Goal: Task Accomplishment & Management: Use online tool/utility

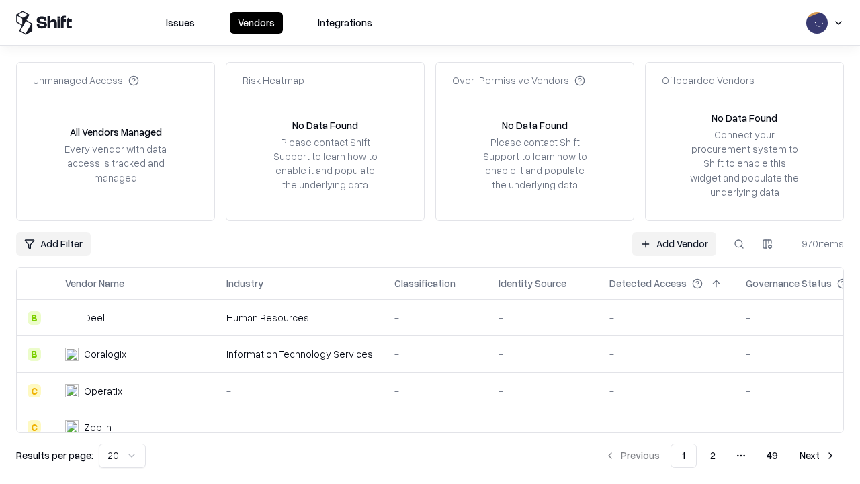
click at [674, 243] on link "Add Vendor" at bounding box center [675, 244] width 84 height 24
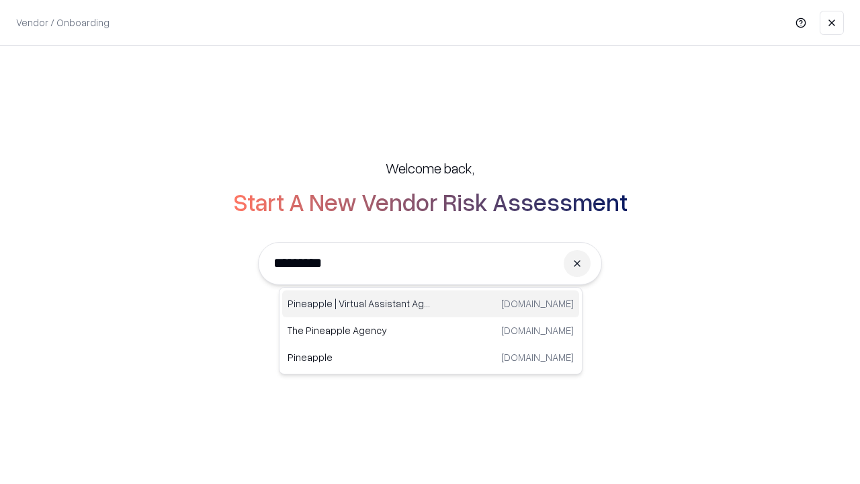
click at [431, 304] on div "Pineapple | Virtual Assistant Agency [DOMAIN_NAME]" at bounding box center [430, 303] width 297 height 27
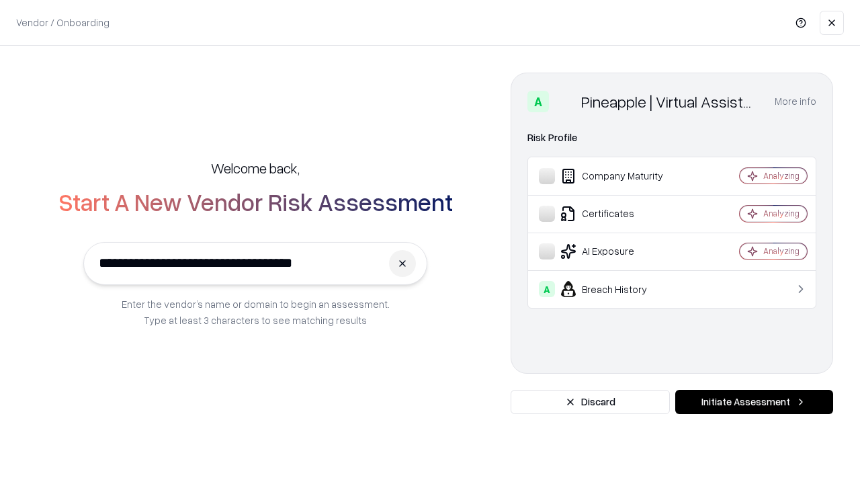
type input "**********"
click at [754, 402] on button "Initiate Assessment" at bounding box center [755, 402] width 158 height 24
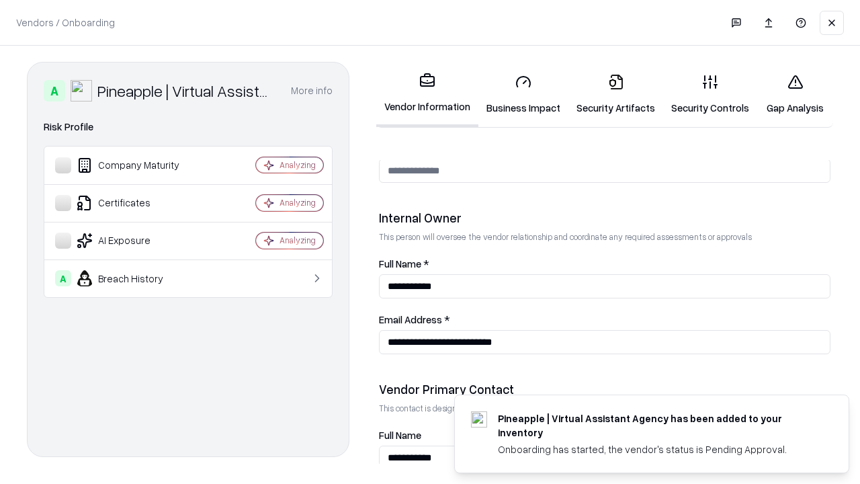
scroll to position [696, 0]
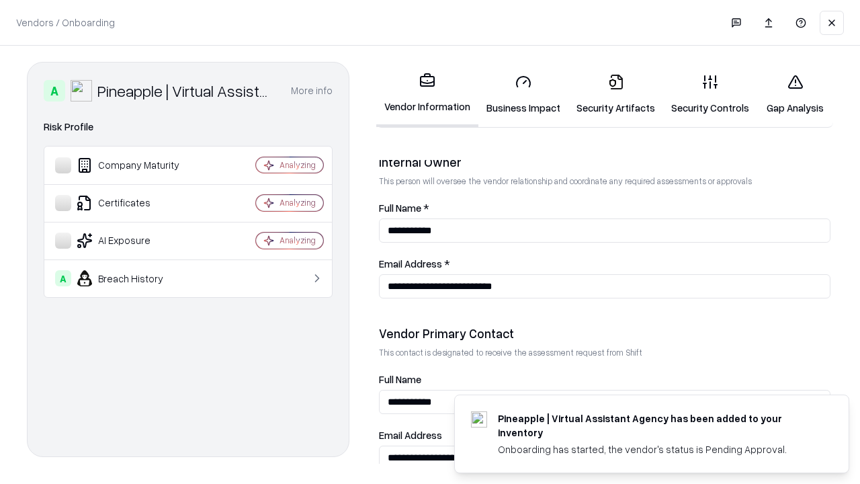
click at [524, 94] on link "Business Impact" at bounding box center [524, 94] width 90 height 63
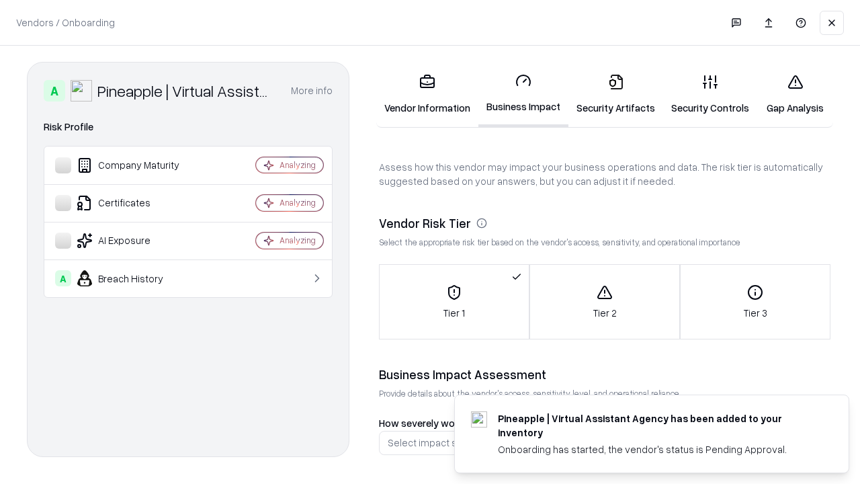
click at [795, 94] on link "Gap Analysis" at bounding box center [796, 94] width 76 height 63
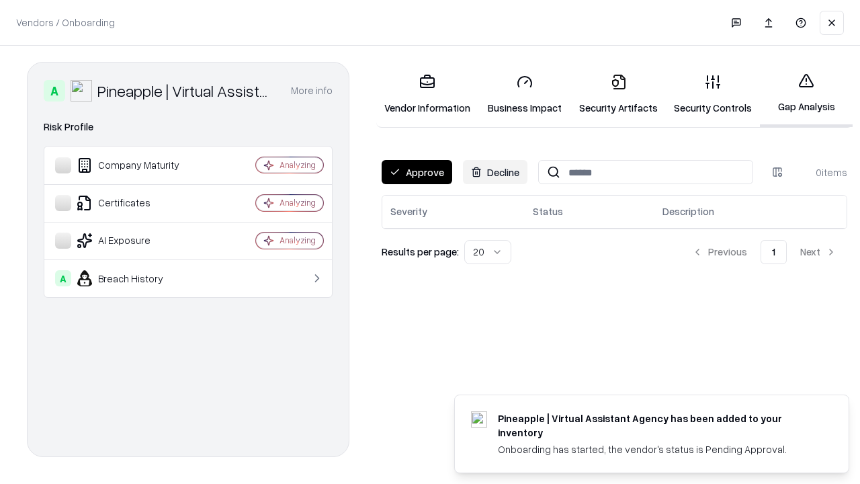
click at [417, 172] on button "Approve" at bounding box center [417, 172] width 71 height 24
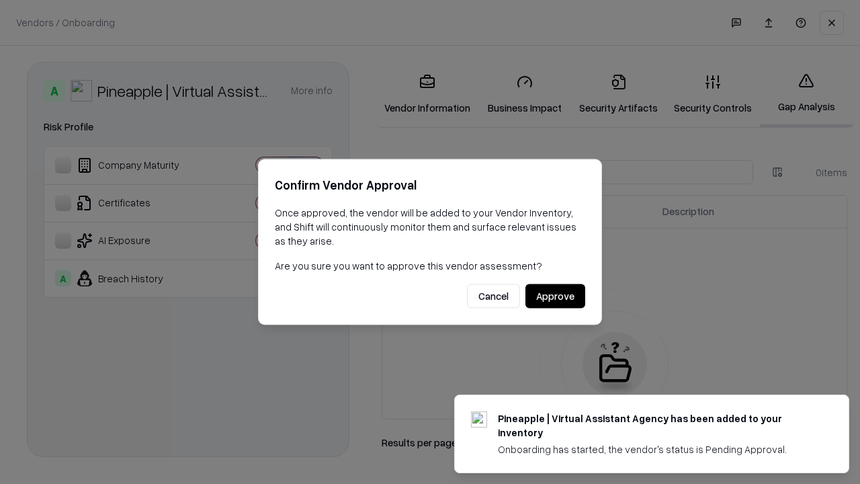
click at [555, 296] on button "Approve" at bounding box center [556, 296] width 60 height 24
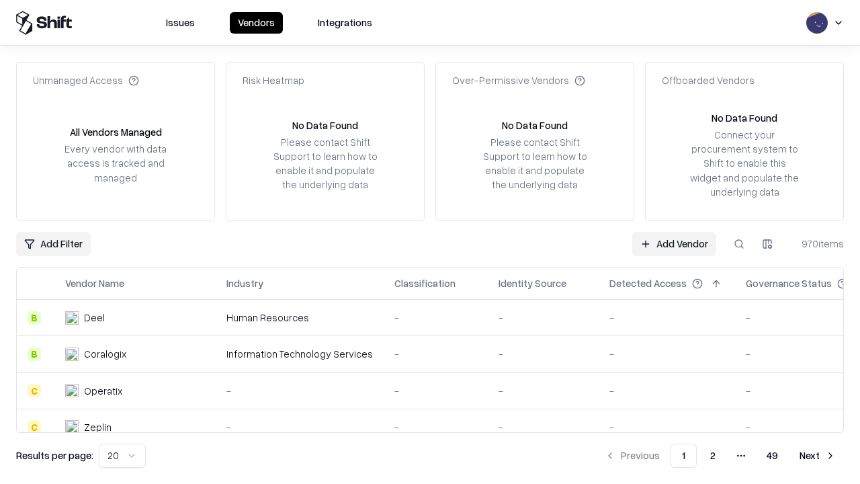
type input "**********"
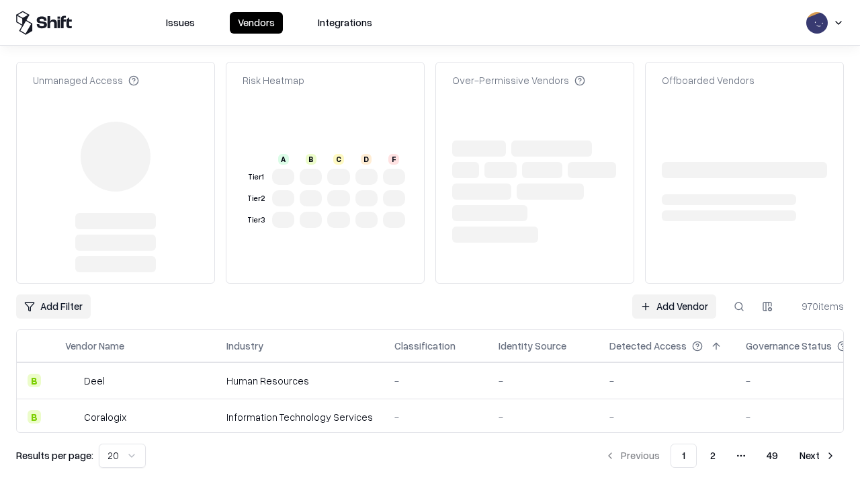
click at [674, 294] on link "Add Vendor" at bounding box center [675, 306] width 84 height 24
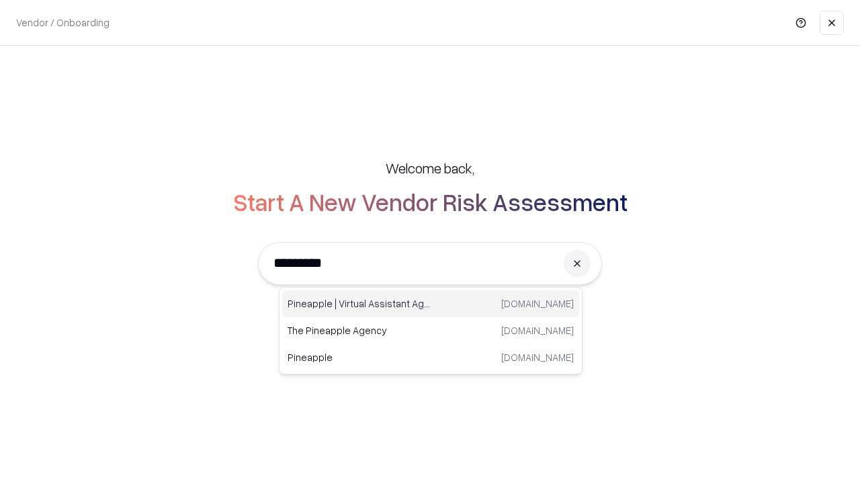
click at [431, 304] on div "Pineapple | Virtual Assistant Agency [DOMAIN_NAME]" at bounding box center [430, 303] width 297 height 27
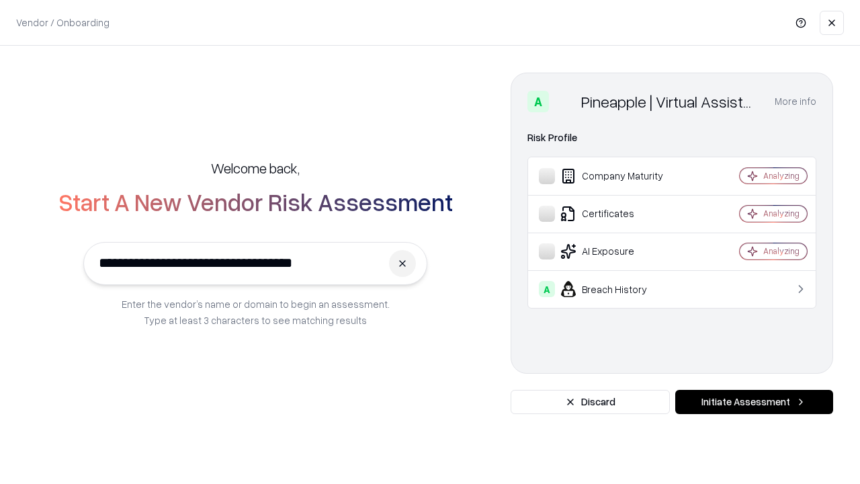
type input "**********"
click at [754, 402] on button "Initiate Assessment" at bounding box center [755, 402] width 158 height 24
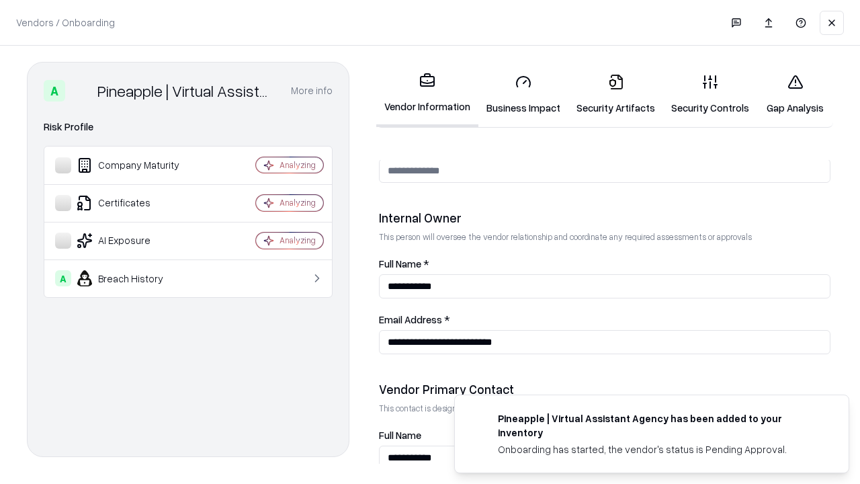
scroll to position [696, 0]
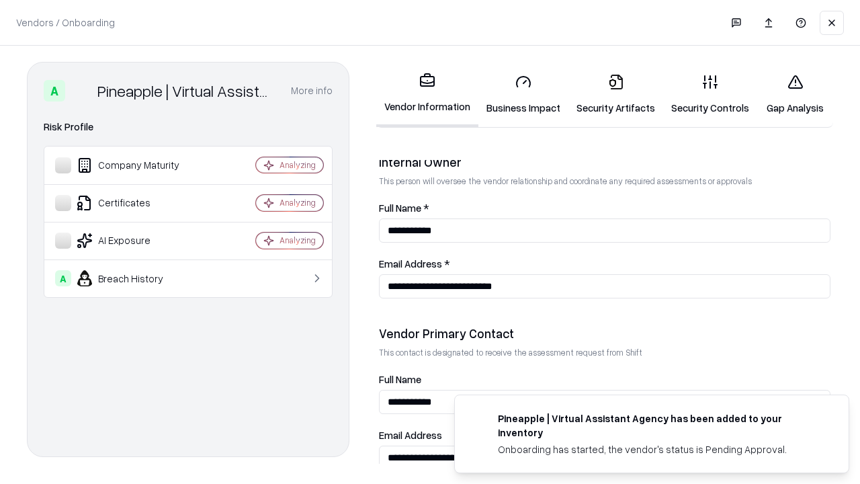
click at [795, 94] on link "Gap Analysis" at bounding box center [796, 94] width 76 height 63
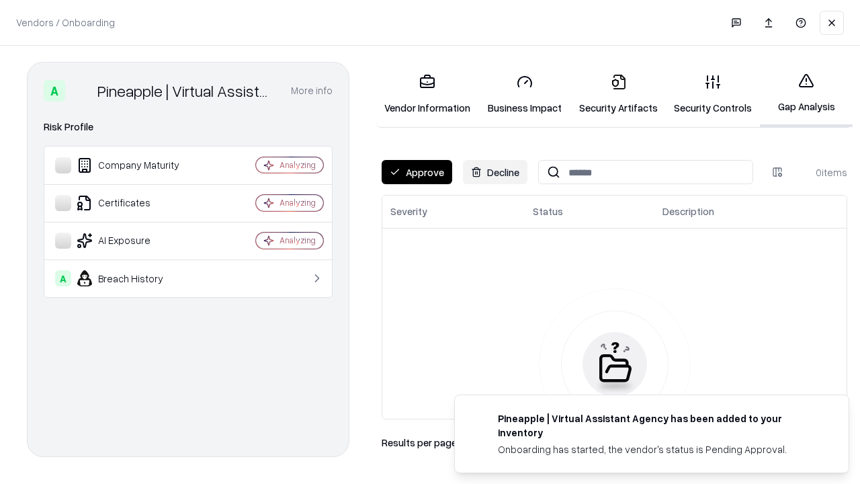
click at [417, 172] on button "Approve" at bounding box center [417, 172] width 71 height 24
